Goal: Task Accomplishment & Management: Complete application form

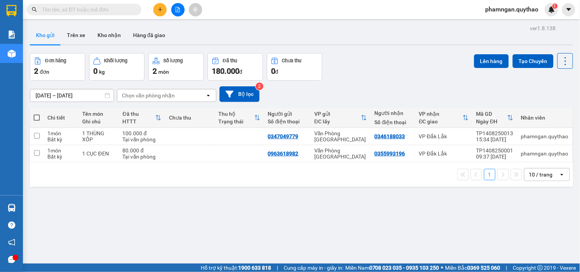
click at [159, 14] on button at bounding box center [159, 9] width 13 height 13
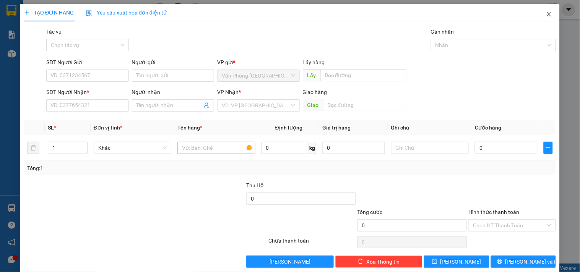
click at [546, 15] on icon "close" at bounding box center [549, 14] width 6 height 6
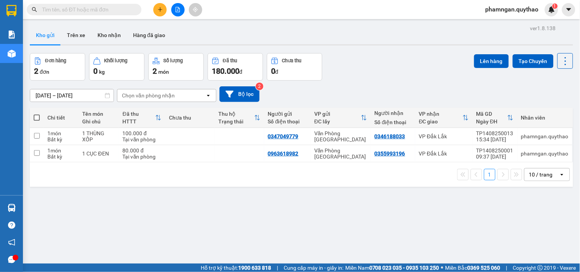
click at [161, 10] on icon "plus" at bounding box center [159, 9] width 5 height 5
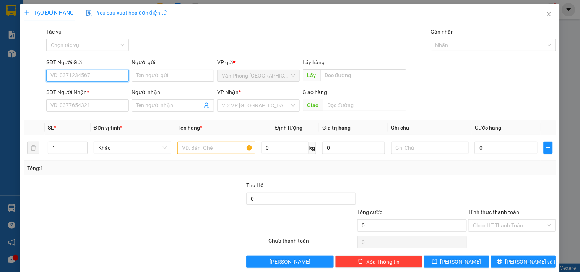
click at [102, 77] on input "SĐT Người Gửi" at bounding box center [87, 76] width 82 height 12
type input "0987967371"
click at [89, 89] on div "0987967371" at bounding box center [86, 91] width 72 height 8
type input "0799390089"
type input "0987967371"
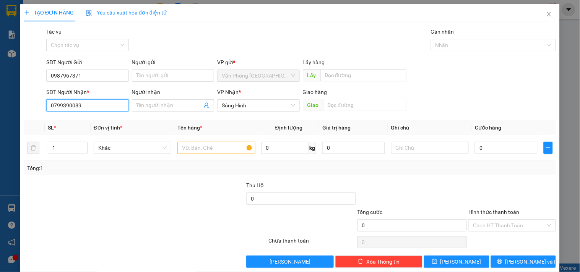
drag, startPoint x: 82, startPoint y: 105, endPoint x: 21, endPoint y: 107, distance: 61.2
click at [21, 107] on div "TẠO ĐƠN HÀNG Yêu cầu xuất hóa đơn điện tử Transit Pickup Surcharge Ids Transit …" at bounding box center [289, 139] width 539 height 270
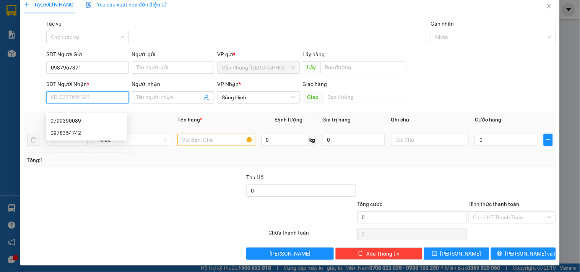
scroll to position [10, 0]
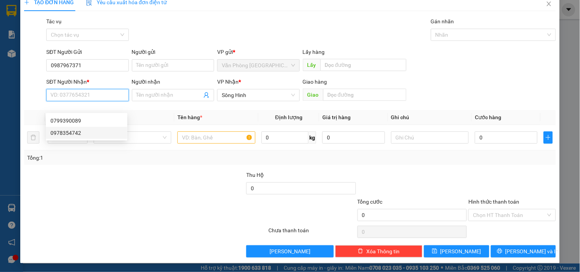
click at [59, 133] on div "0978354742" at bounding box center [86, 133] width 72 height 8
type input "0978354742"
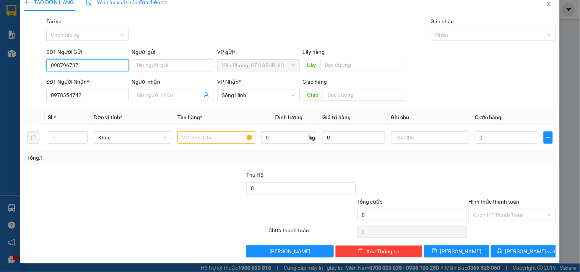
drag, startPoint x: 92, startPoint y: 66, endPoint x: 0, endPoint y: 66, distance: 91.7
click at [0, 66] on div "TẠO ĐƠN HÀNG Yêu cầu xuất hóa đơn điện tử Transit Pickup Surcharge Ids Transit …" at bounding box center [290, 136] width 580 height 272
click at [188, 138] on input "text" at bounding box center [216, 137] width 78 height 12
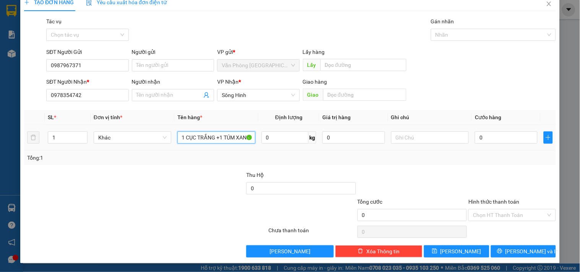
scroll to position [0, 2]
type input "1 CỤC TRẮNG +1 TÚM XANH"
click at [62, 135] on input "1" at bounding box center [67, 137] width 39 height 11
type input "2"
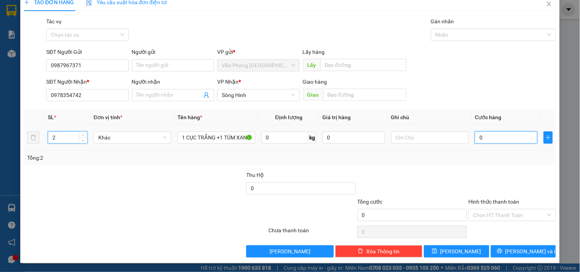
click at [495, 136] on input "0" at bounding box center [506, 137] width 63 height 12
type input "1"
type input "10"
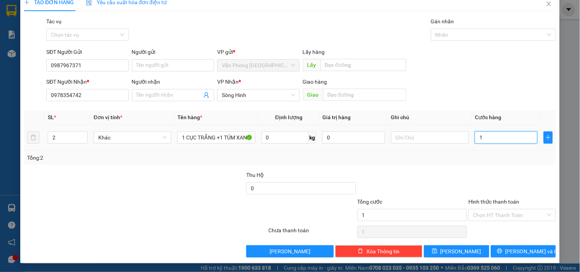
type input "10"
type input "100"
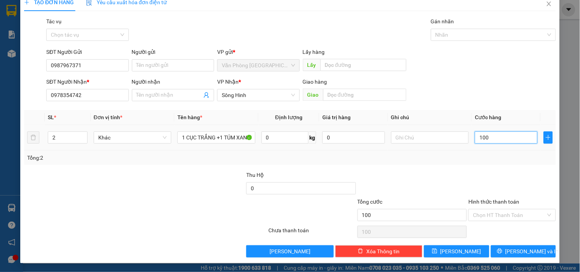
type input "1.000"
type input "10.000"
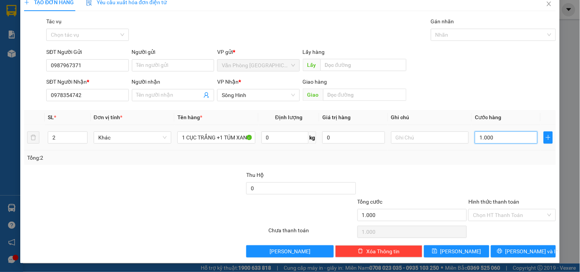
type input "10.000"
type input "100.000"
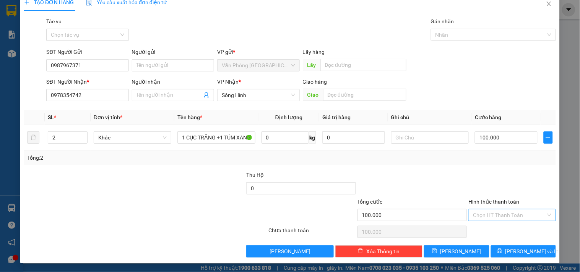
click at [511, 213] on input "Hình thức thanh toán" at bounding box center [509, 214] width 73 height 11
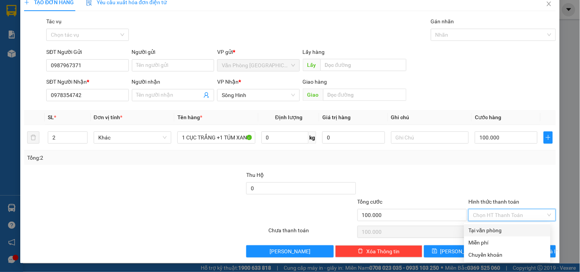
click at [484, 231] on div "Tại văn phòng" at bounding box center [507, 230] width 77 height 8
type input "0"
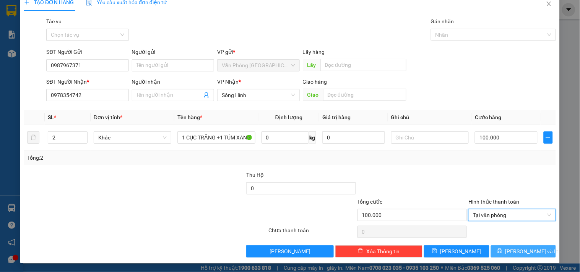
click at [507, 247] on button "[PERSON_NAME] và In" at bounding box center [523, 251] width 65 height 12
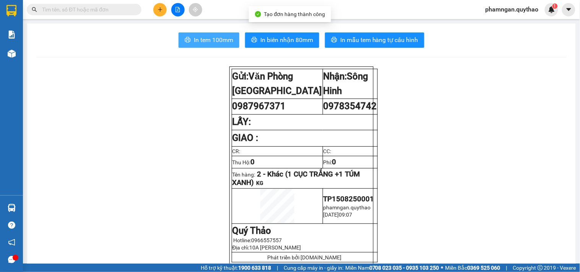
click at [206, 34] on button "In tem 100mm" at bounding box center [208, 39] width 61 height 15
click at [175, 10] on icon "file-add" at bounding box center [177, 9] width 5 height 5
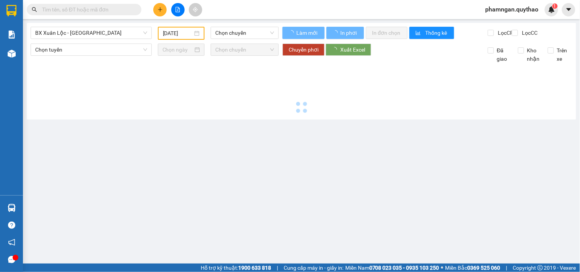
type input "[DATE]"
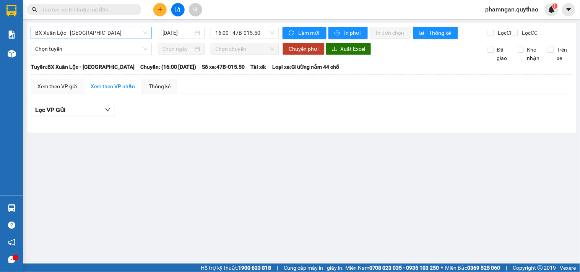
click at [83, 33] on span "BX Xuân Lộc - BX Sơn Hoà" at bounding box center [91, 32] width 112 height 11
click at [261, 193] on main "BX Xuân Lộc - BX Sơn Hoà 15/08/2025 16:00 - 47B-015.50 Làm mới In phơi In đơn c…" at bounding box center [290, 132] width 580 height 264
click at [157, 4] on button at bounding box center [159, 9] width 13 height 13
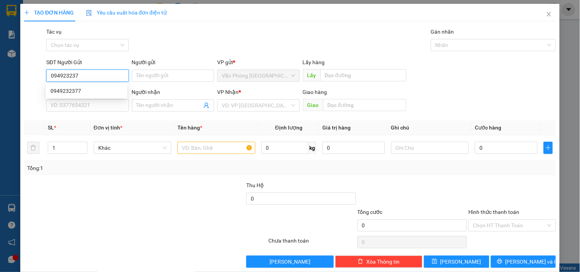
type input "0949232377"
click at [93, 94] on div "0949232377" at bounding box center [86, 91] width 72 height 8
type input "0389604419"
type input "0949232377"
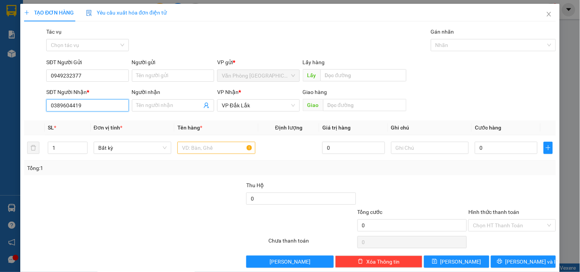
drag, startPoint x: 89, startPoint y: 107, endPoint x: 79, endPoint y: 109, distance: 10.0
click at [79, 109] on input "0389604419" at bounding box center [87, 105] width 82 height 12
click at [202, 145] on input "text" at bounding box center [216, 148] width 78 height 12
type input "1 BAO XANH"
drag, startPoint x: 85, startPoint y: 105, endPoint x: 0, endPoint y: 122, distance: 86.5
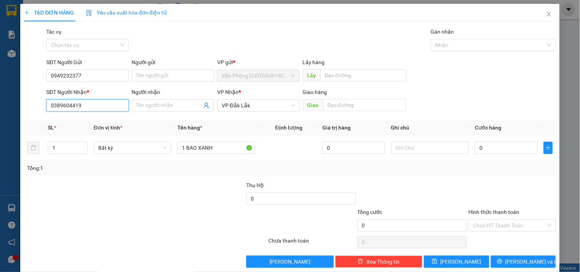
click at [0, 122] on div "TẠO ĐƠN HÀNG Yêu cầu xuất hóa đơn điện tử Transit Pickup Surcharge Ids Transit …" at bounding box center [290, 136] width 580 height 272
click at [488, 153] on input "0" at bounding box center [506, 148] width 63 height 12
type input "1"
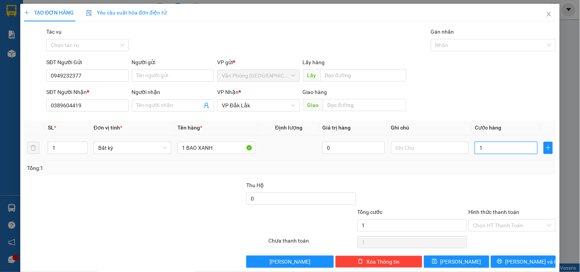
type input "15"
type input "150"
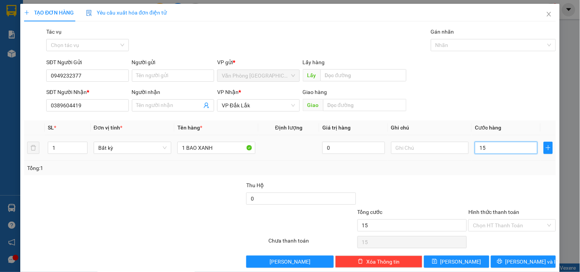
type input "150"
type input "1.500"
type input "15.000"
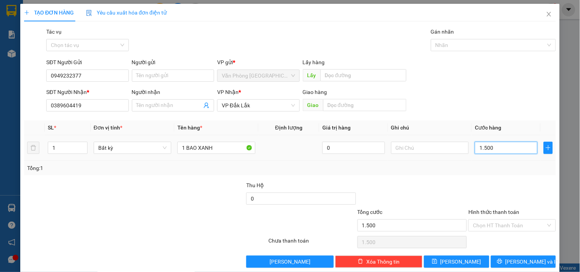
type input "15.000"
type input "150.000"
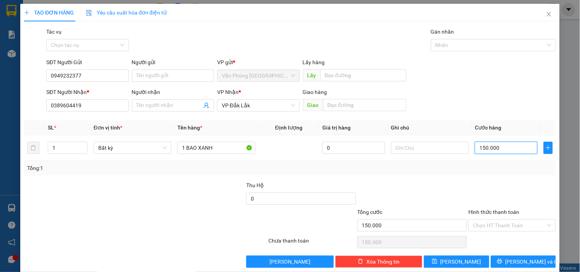
type input "150.000"
click at [551, 60] on div "TẠO ĐƠN HÀNG Yêu cầu xuất hóa đơn điện tử Transit Pickup Surcharge Ids Transit …" at bounding box center [289, 139] width 539 height 270
click at [520, 215] on div "Hình thức thanh toán" at bounding box center [511, 213] width 87 height 11
click at [509, 223] on input "Hình thức thanh toán" at bounding box center [509, 225] width 73 height 11
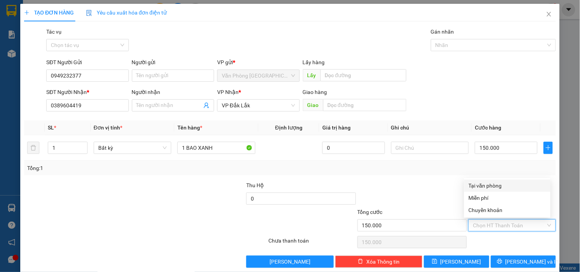
click at [501, 187] on div "Tại văn phòng" at bounding box center [507, 186] width 77 height 8
type input "0"
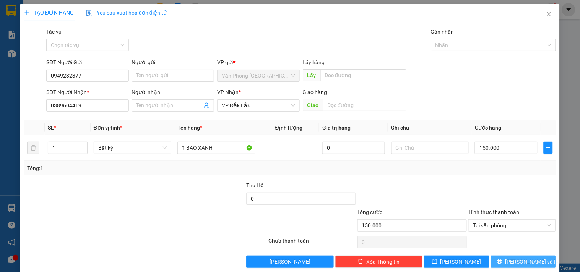
drag, startPoint x: 511, startPoint y: 266, endPoint x: 454, endPoint y: 240, distance: 62.6
click at [511, 265] on span "[PERSON_NAME] và In" at bounding box center [532, 262] width 54 height 8
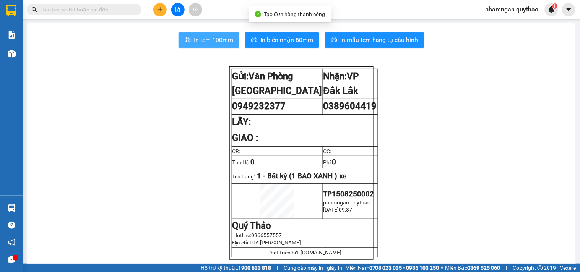
click at [194, 41] on span "In tem 100mm" at bounding box center [213, 40] width 39 height 10
click at [216, 47] on button "In tem 100mm" at bounding box center [208, 39] width 61 height 15
click at [219, 44] on span "In tem 100mm" at bounding box center [213, 40] width 39 height 10
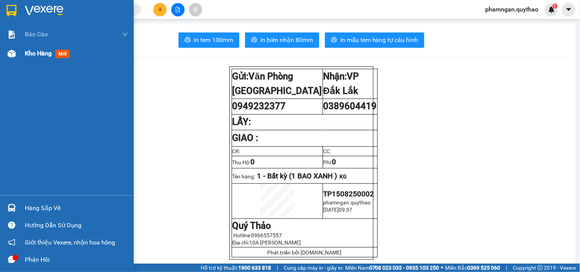
click at [20, 55] on div "Kho hàng mới" at bounding box center [67, 53] width 134 height 19
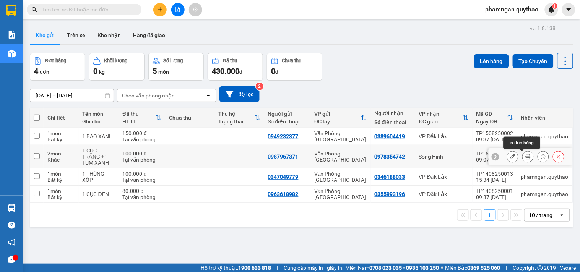
click at [525, 156] on icon at bounding box center [527, 156] width 5 height 5
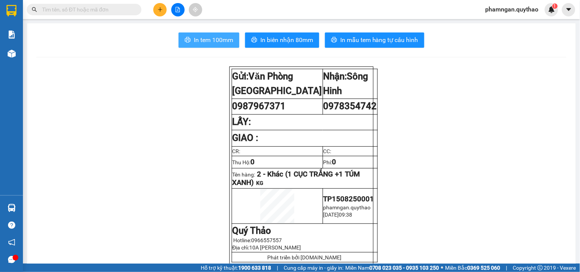
drag, startPoint x: 209, startPoint y: 47, endPoint x: 209, endPoint y: 42, distance: 4.6
click at [209, 42] on span "In tem 100mm" at bounding box center [213, 40] width 39 height 10
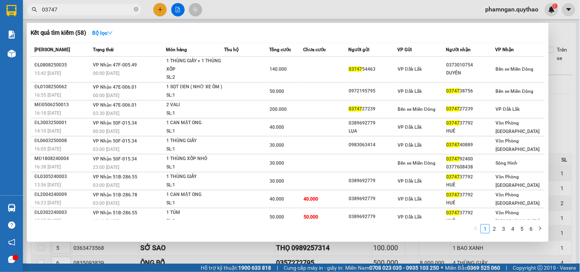
scroll to position [695, 0]
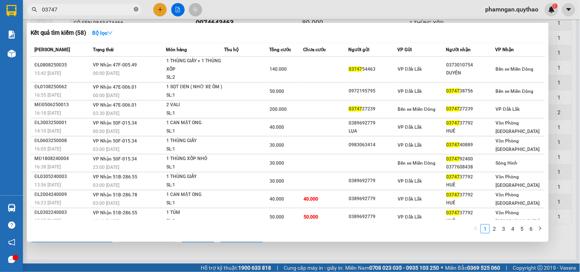
drag, startPoint x: 135, startPoint y: 10, endPoint x: 125, endPoint y: 10, distance: 9.6
click at [135, 10] on icon "close-circle" at bounding box center [136, 9] width 5 height 5
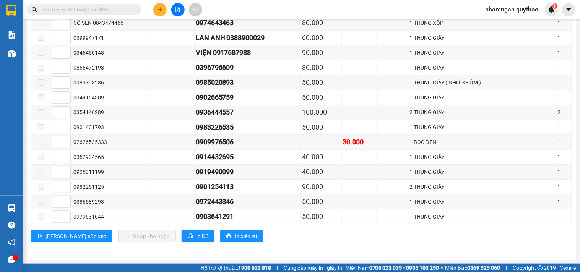
click at [105, 10] on input "text" at bounding box center [87, 9] width 90 height 8
paste input "0987967371"
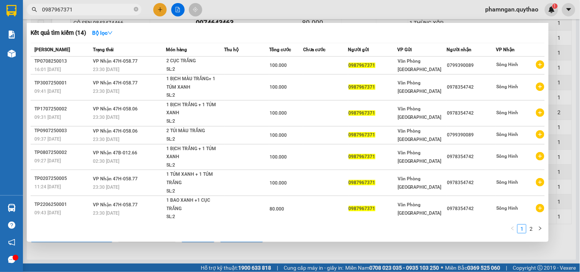
type input "0987967371"
click at [272, 12] on div at bounding box center [290, 136] width 580 height 272
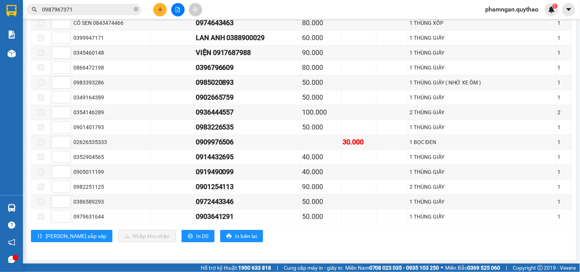
click at [125, 13] on input "0987967371" at bounding box center [87, 9] width 90 height 8
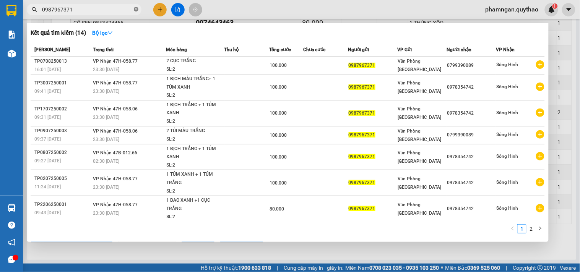
click at [136, 10] on icon "close-circle" at bounding box center [136, 9] width 5 height 5
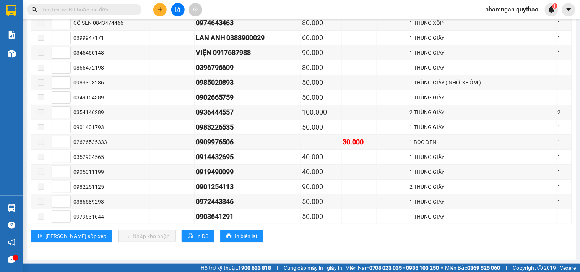
click at [105, 11] on input "text" at bounding box center [87, 9] width 90 height 8
paste input "0389604419"
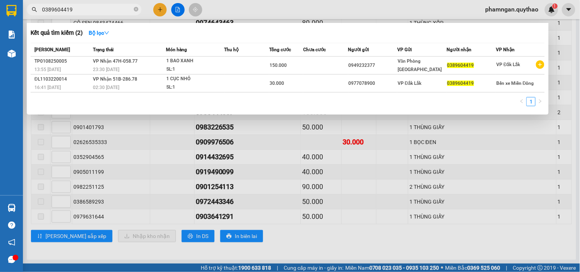
type input "0389604419"
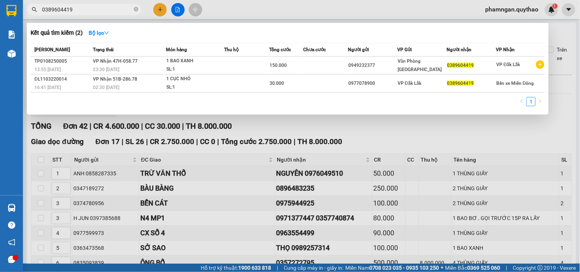
scroll to position [695, 0]
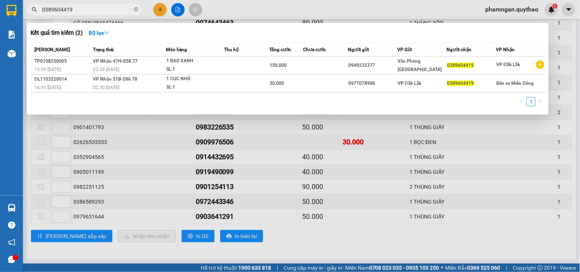
drag, startPoint x: 304, startPoint y: 13, endPoint x: 239, endPoint y: 2, distance: 66.4
click at [303, 13] on div at bounding box center [290, 136] width 580 height 272
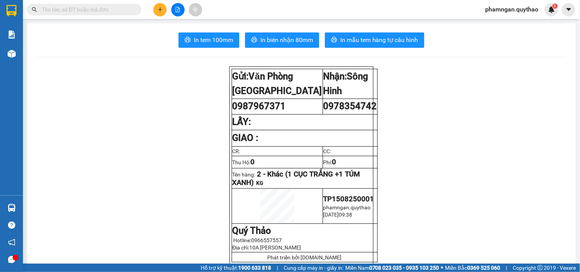
drag, startPoint x: 0, startPoint y: 0, endPoint x: 157, endPoint y: 8, distance: 157.6
click at [157, 8] on icon "plus" at bounding box center [159, 9] width 5 height 5
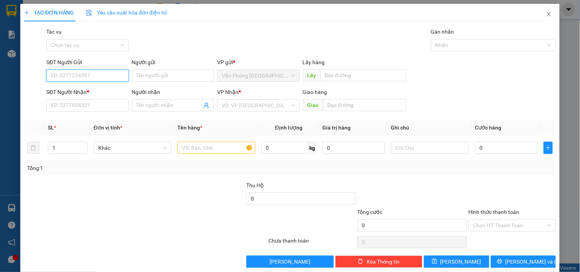
drag, startPoint x: 92, startPoint y: 78, endPoint x: 95, endPoint y: 71, distance: 7.0
click at [93, 77] on input "SĐT Người Gửi" at bounding box center [87, 76] width 82 height 12
type input "0932768939"
click at [87, 88] on div "0932768939" at bounding box center [86, 91] width 72 height 8
type input "0843555666"
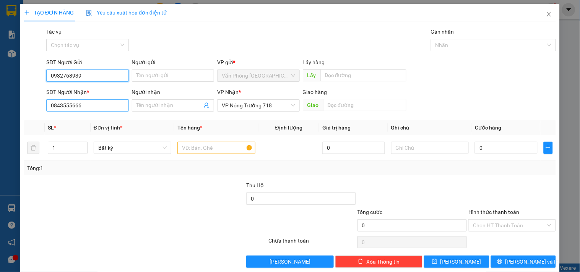
type input "0932768939"
click at [103, 106] on input "0843555666" at bounding box center [87, 105] width 82 height 12
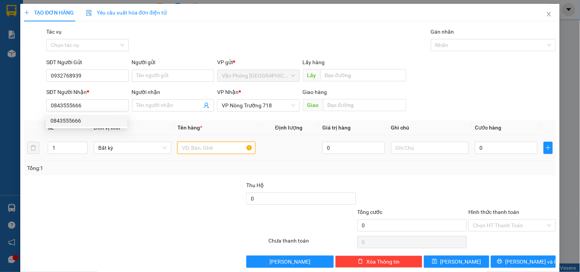
click at [196, 148] on input "text" at bounding box center [216, 148] width 78 height 12
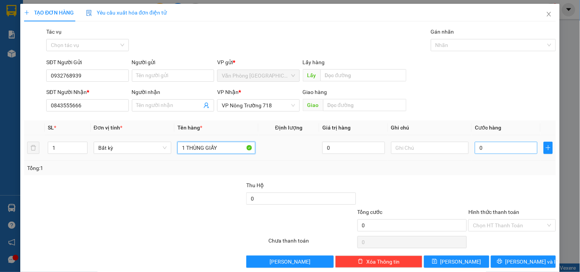
type input "1 THÙNG GIẤY"
click at [490, 150] on input "0" at bounding box center [506, 148] width 63 height 12
type input "5"
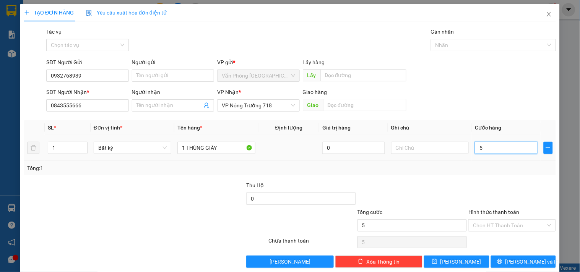
type input "50"
type input "500"
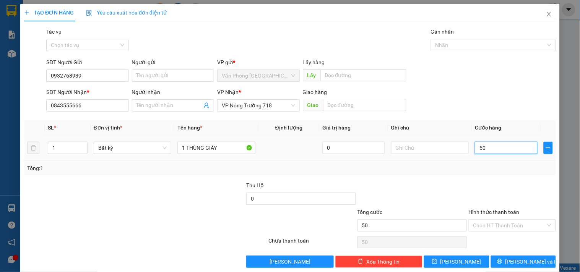
type input "500"
type input "5.000"
type input "50.000"
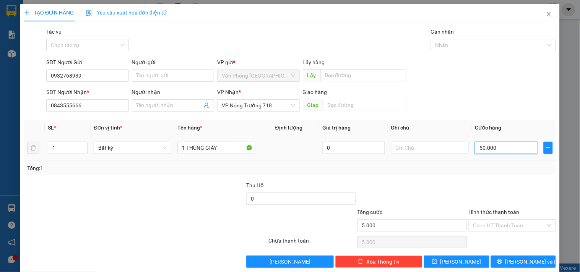
type input "50.000"
drag, startPoint x: 520, startPoint y: 226, endPoint x: 516, endPoint y: 220, distance: 6.9
click at [520, 226] on input "Hình thức thanh toán" at bounding box center [509, 225] width 73 height 11
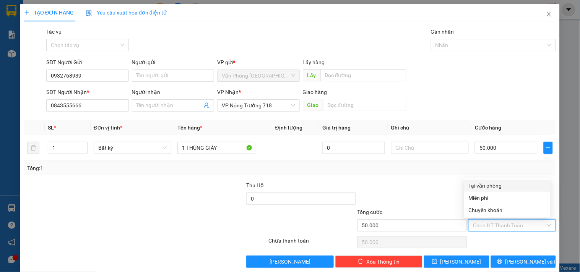
click at [494, 184] on div "Tại văn phòng" at bounding box center [507, 186] width 77 height 8
type input "0"
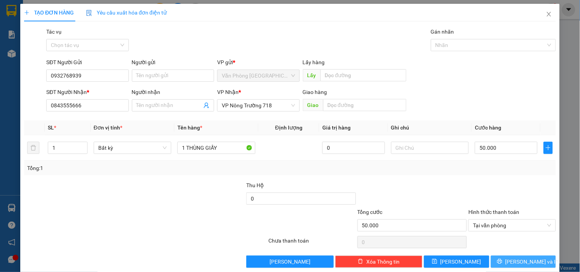
click at [511, 260] on span "[PERSON_NAME] và In" at bounding box center [532, 262] width 54 height 8
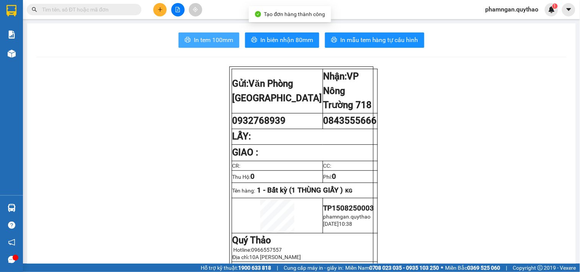
click at [224, 43] on span "In tem 100mm" at bounding box center [213, 40] width 39 height 10
click at [209, 41] on span "In tem 100mm" at bounding box center [213, 40] width 39 height 10
